Goal: Task Accomplishment & Management: Use online tool/utility

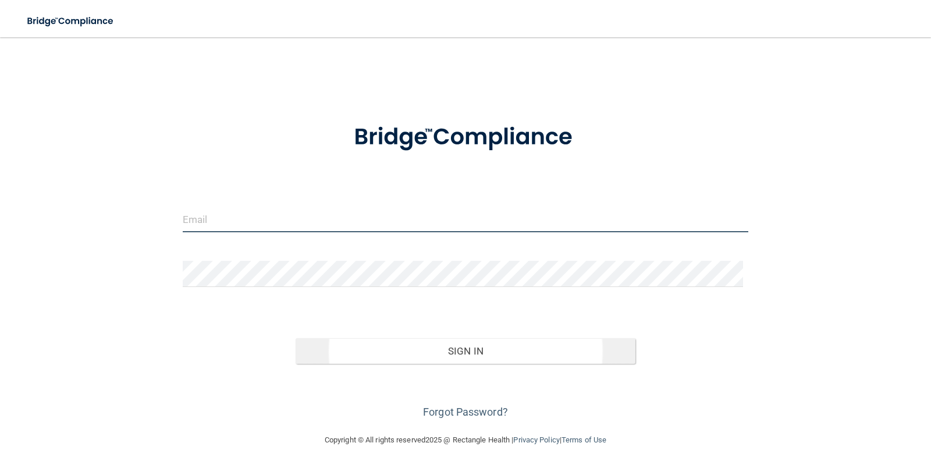
type input "[PERSON_NAME][EMAIL_ADDRESS][PERSON_NAME][DOMAIN_NAME]"
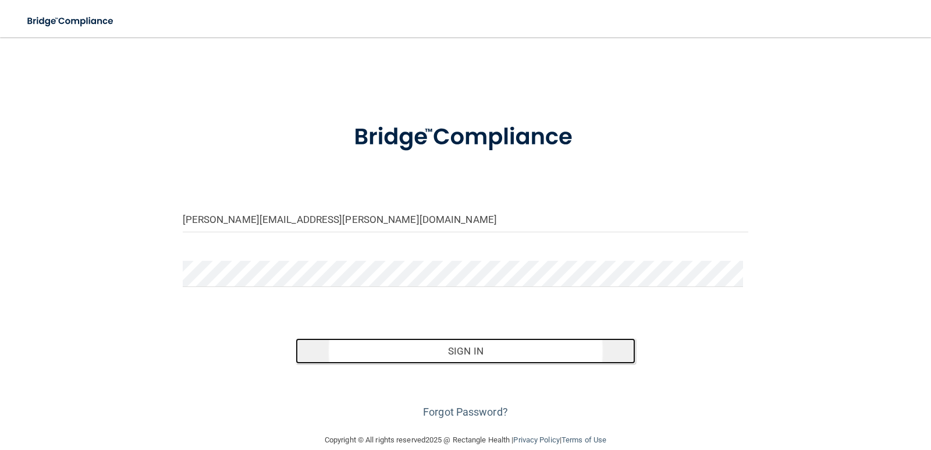
click at [469, 350] on button "Sign In" at bounding box center [466, 351] width 340 height 26
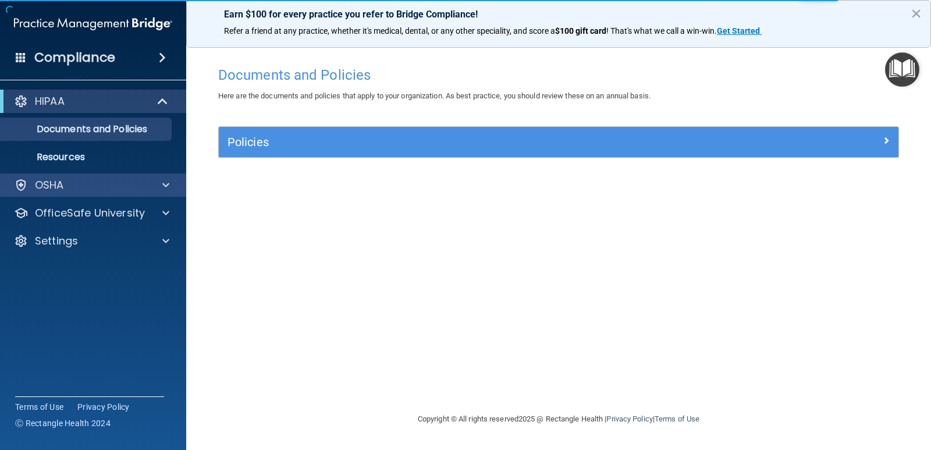
click at [102, 178] on div "OSHA" at bounding box center [93, 184] width 187 height 23
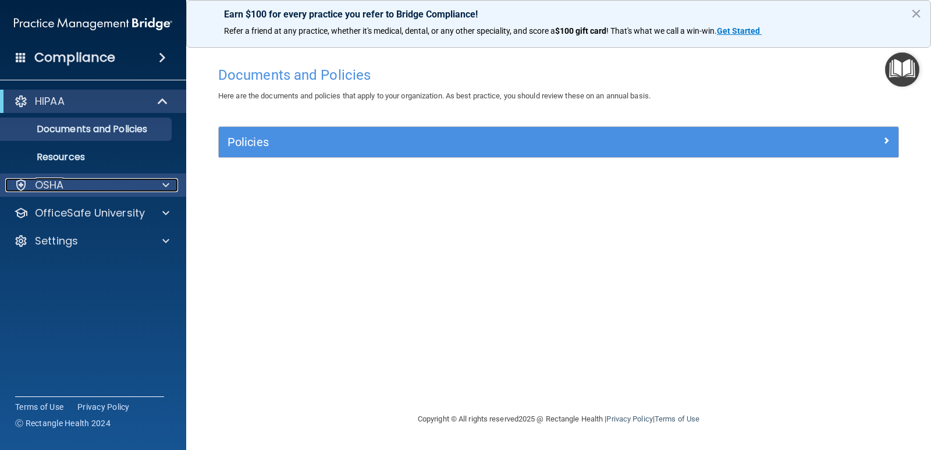
click at [164, 184] on span at bounding box center [165, 185] width 7 height 14
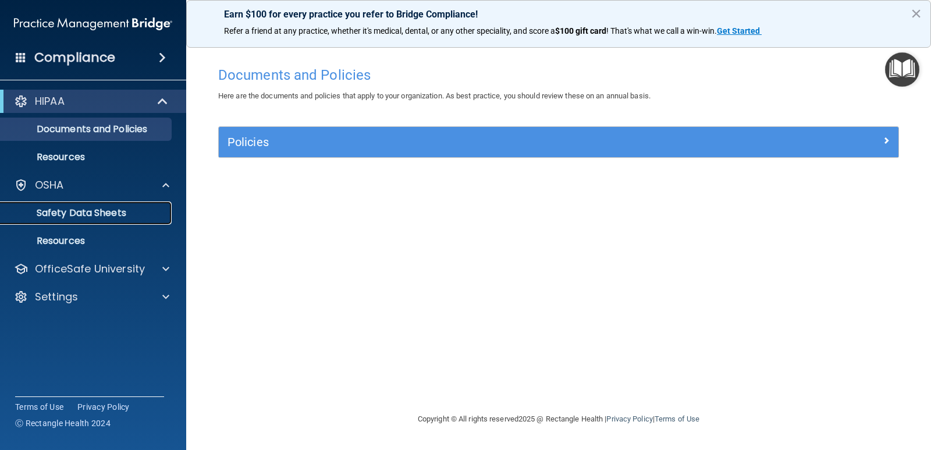
click at [91, 210] on p "Safety Data Sheets" at bounding box center [87, 213] width 159 height 12
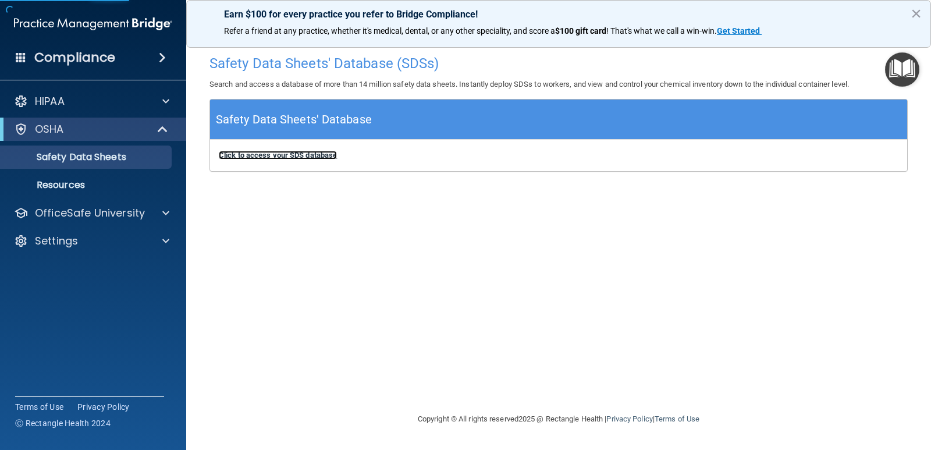
click at [321, 157] on b "Click to access your SDS database" at bounding box center [278, 155] width 118 height 9
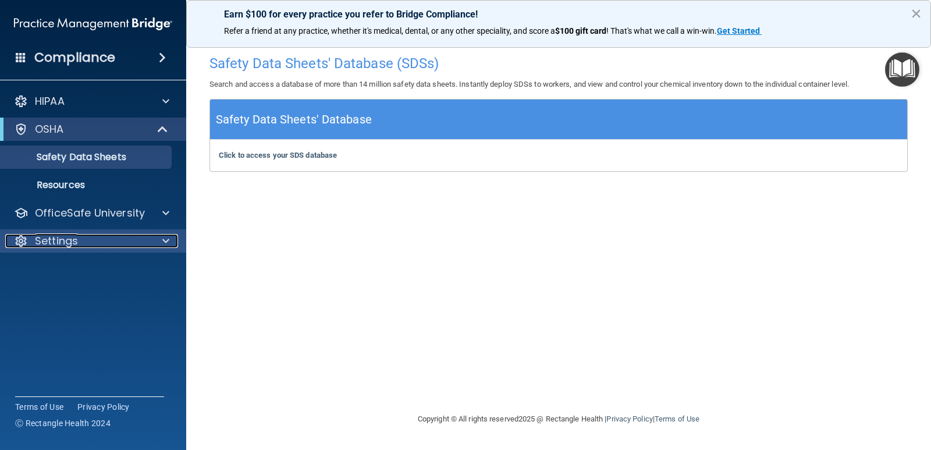
click at [104, 235] on div "Settings" at bounding box center [77, 241] width 144 height 14
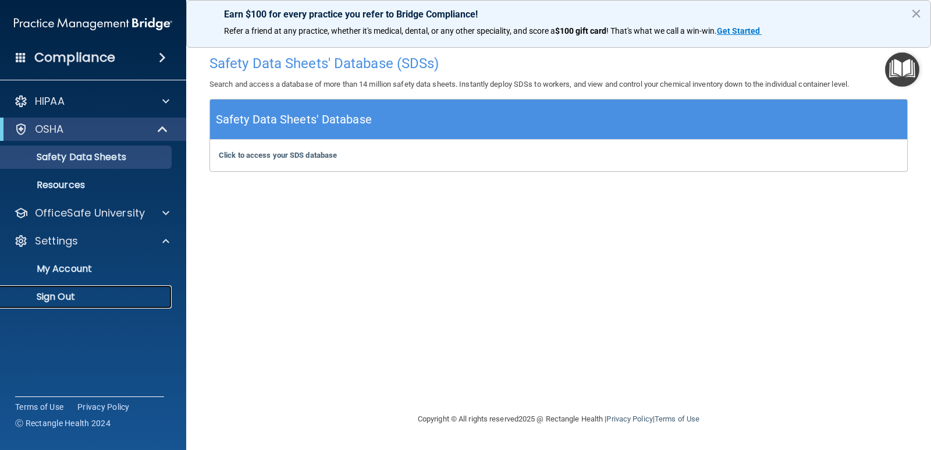
click at [90, 298] on p "Sign Out" at bounding box center [87, 297] width 159 height 12
